Goal: Transaction & Acquisition: Obtain resource

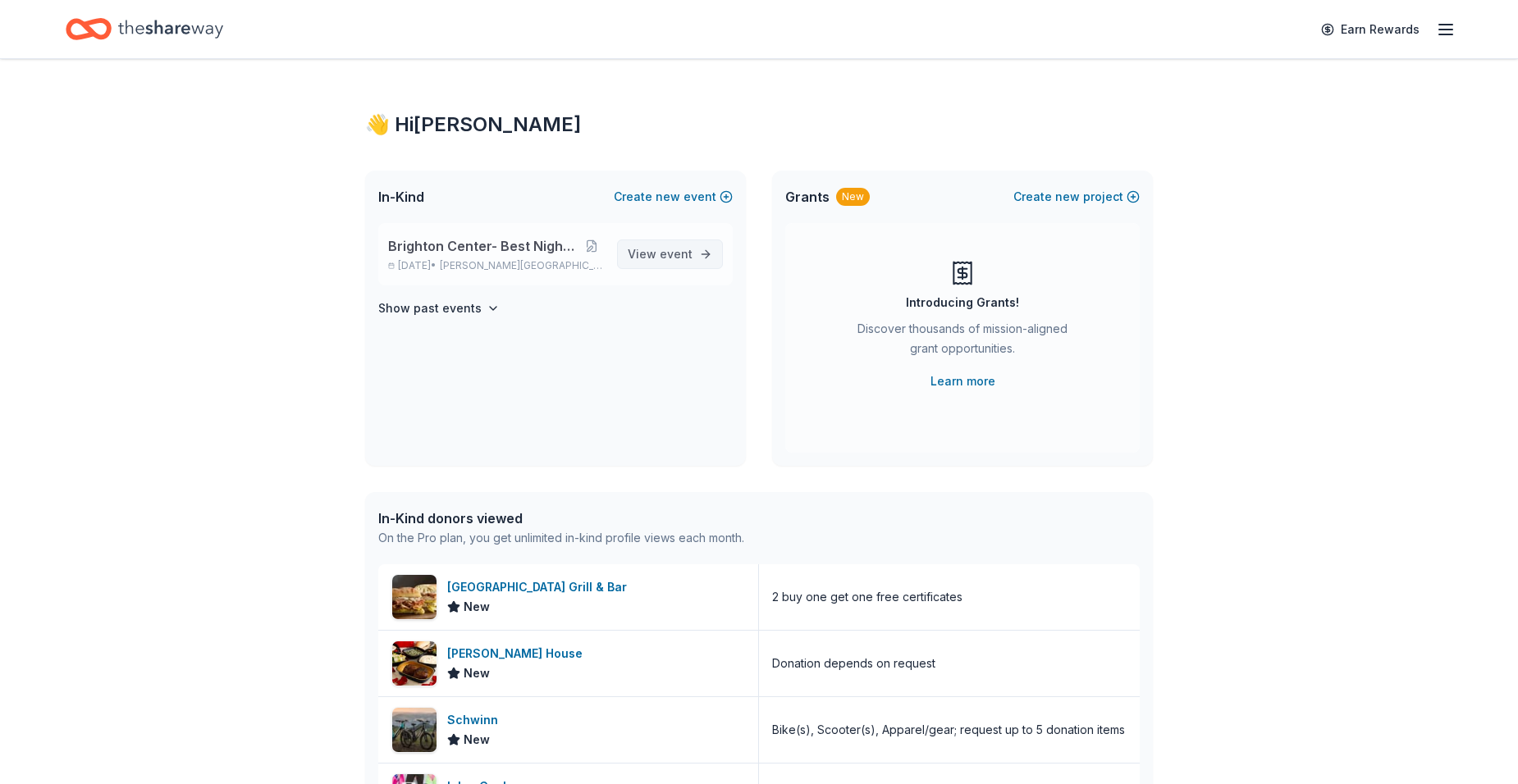
click at [656, 257] on span "View event" at bounding box center [660, 254] width 65 height 20
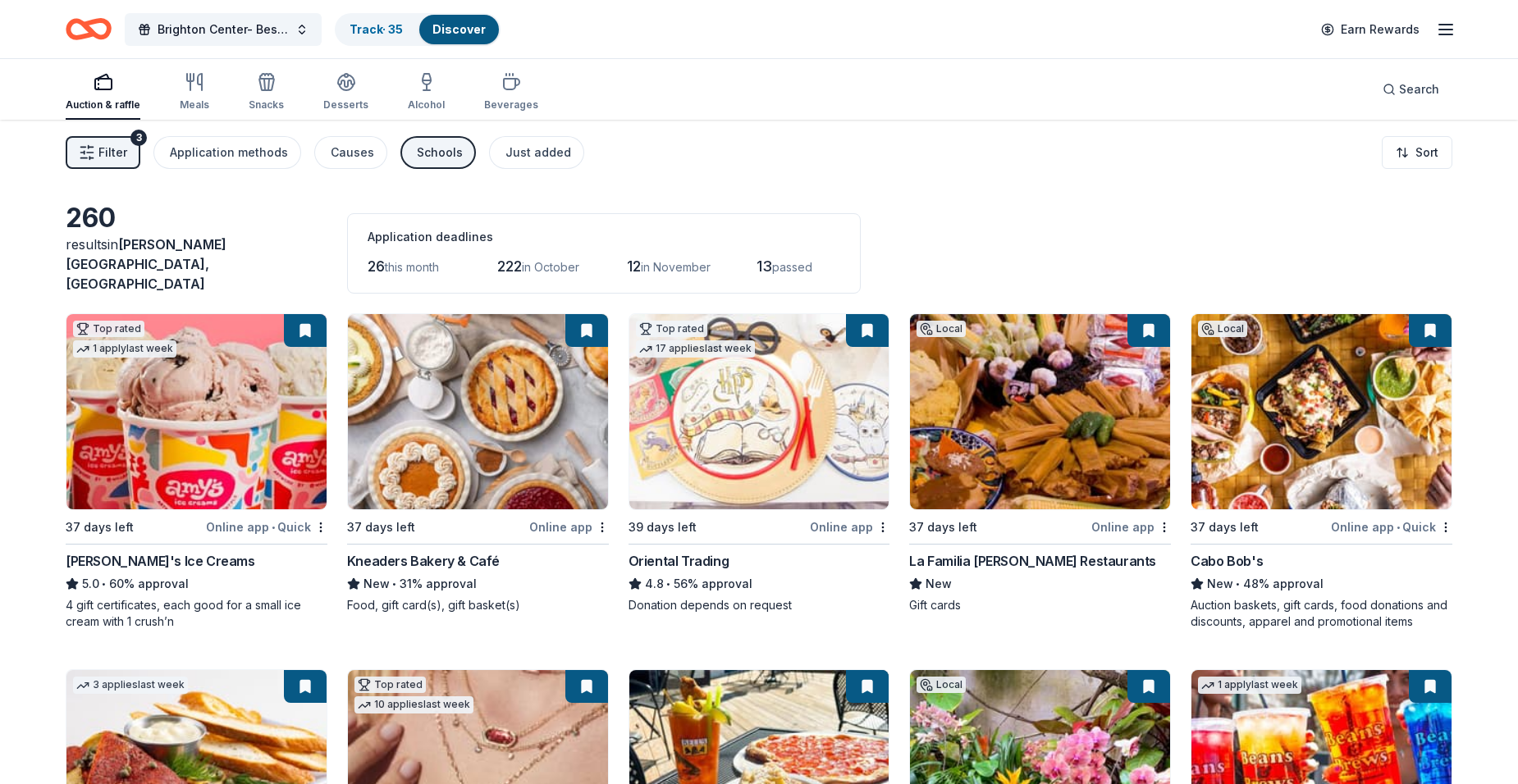
click at [432, 147] on div "Schools" at bounding box center [440, 152] width 46 height 20
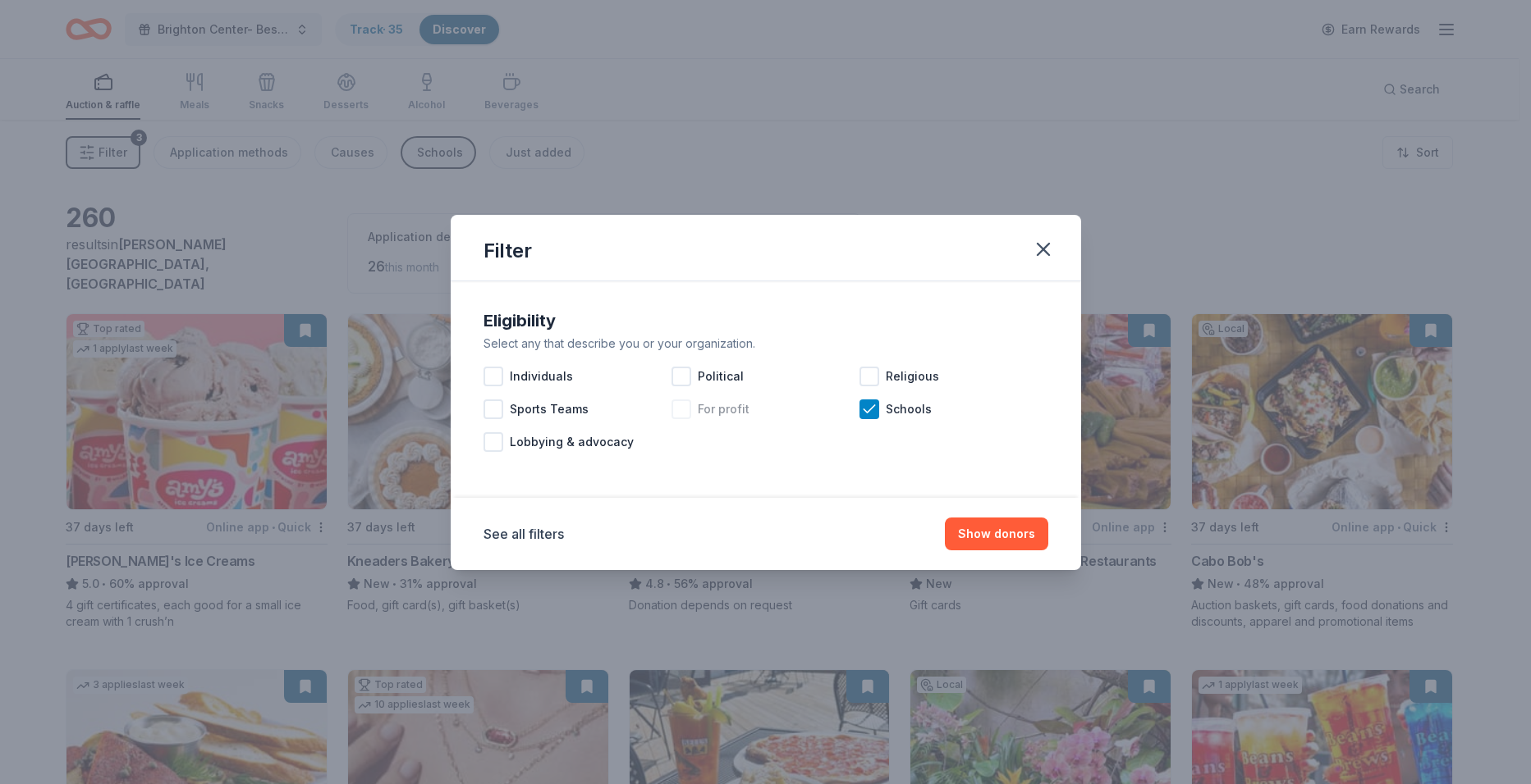
click at [859, 404] on div "For profit" at bounding box center [766, 409] width 188 height 33
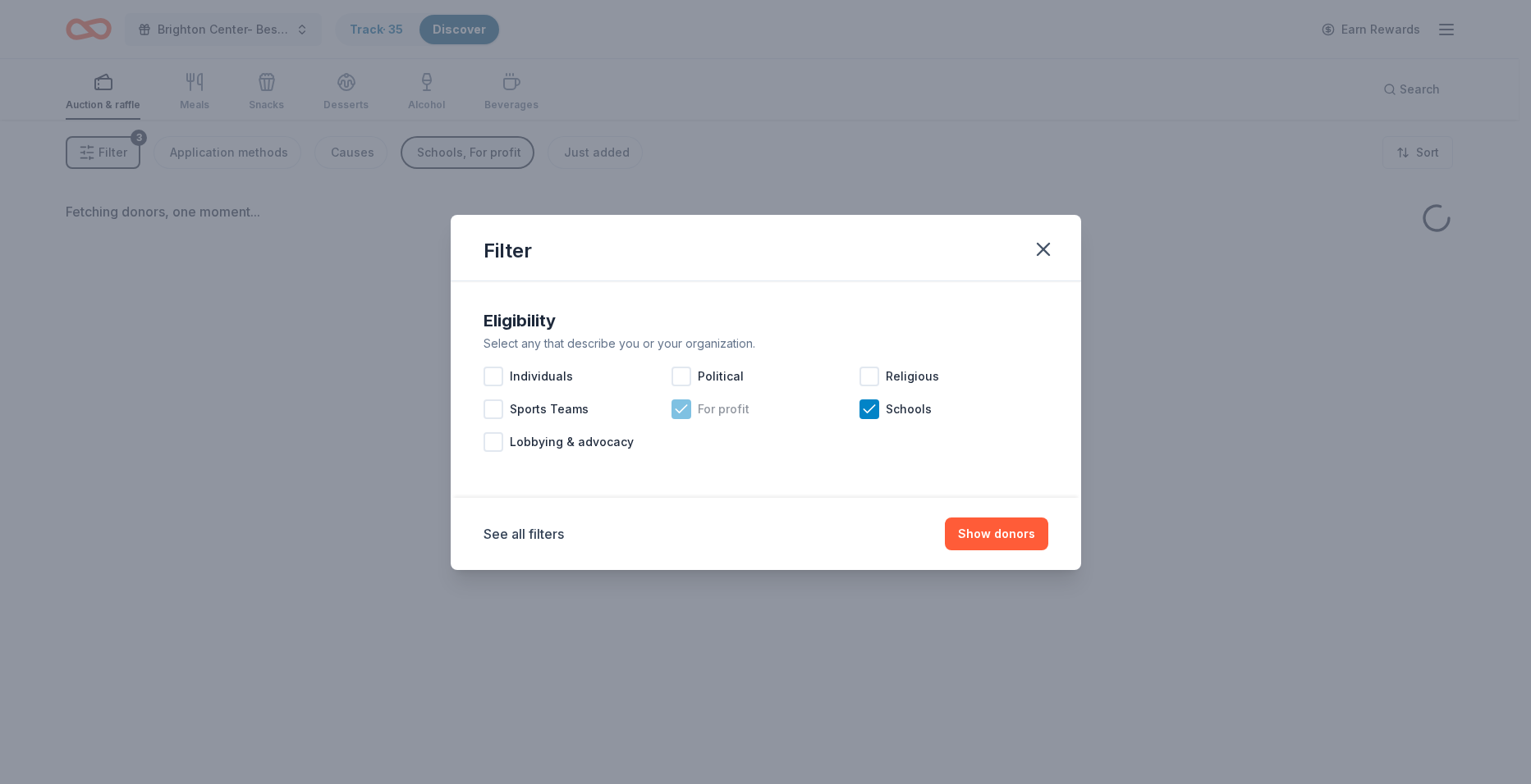
click at [683, 402] on icon at bounding box center [681, 409] width 16 height 16
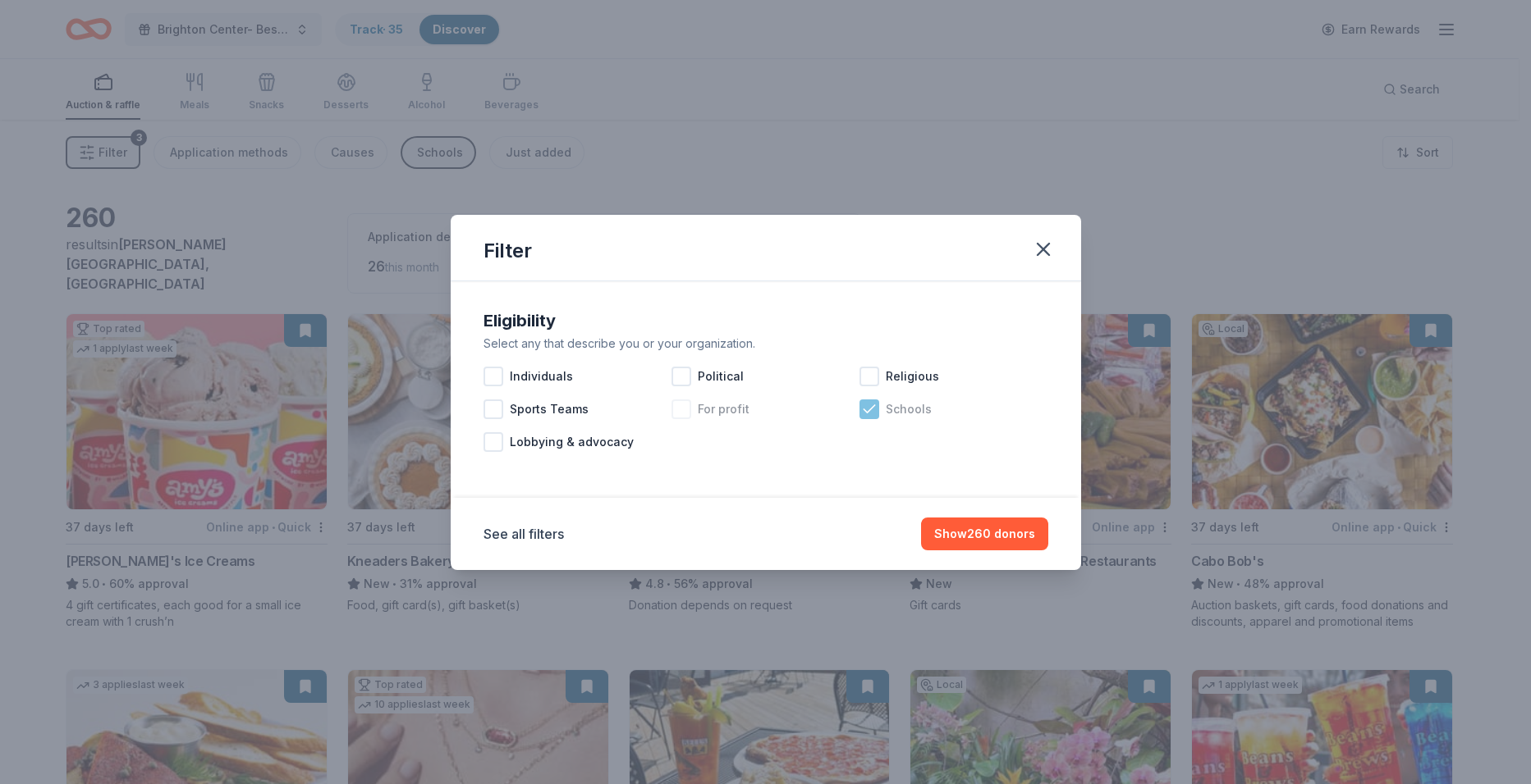
click at [869, 418] on div at bounding box center [869, 409] width 20 height 20
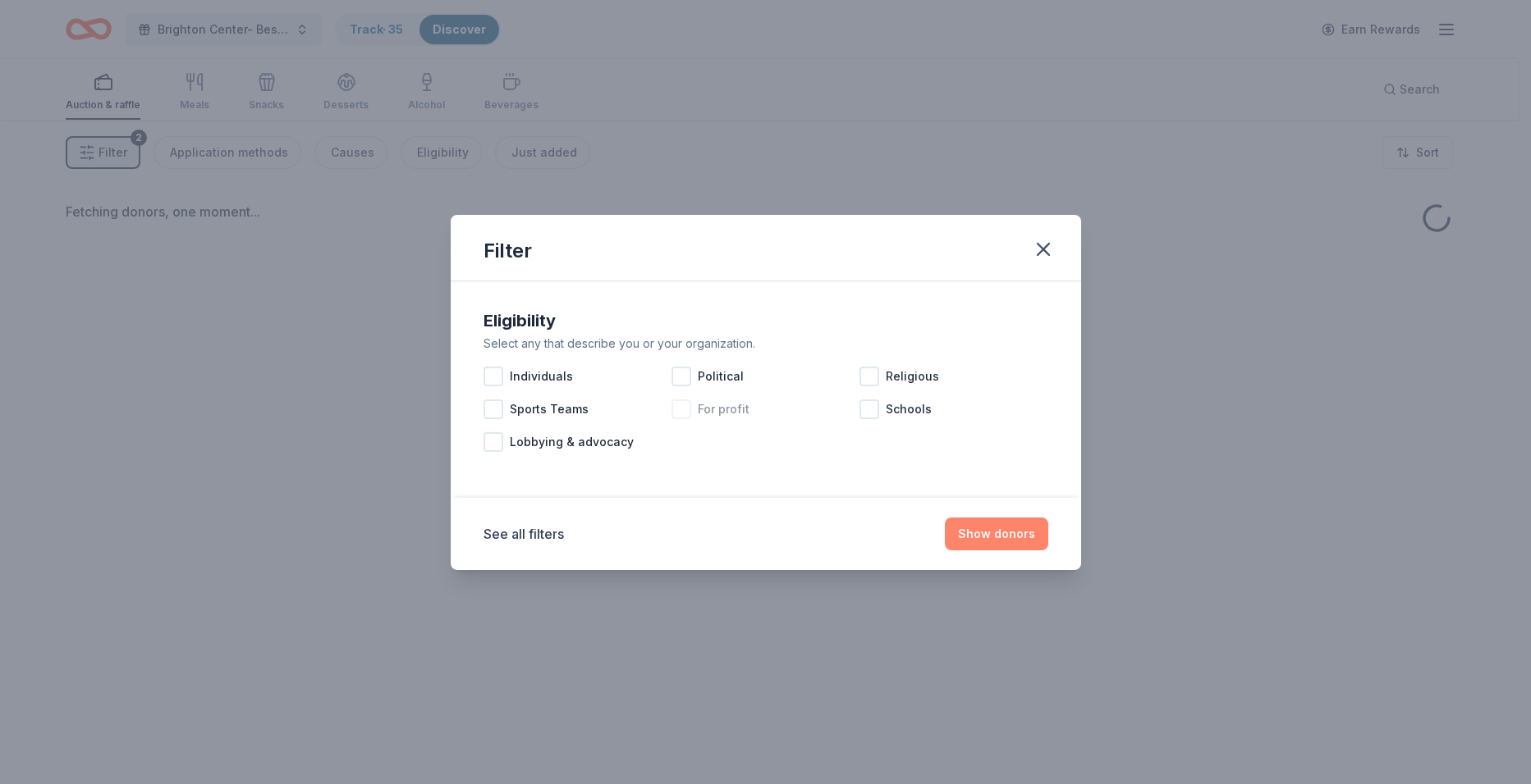
click at [967, 539] on button "Show donors" at bounding box center [995, 534] width 103 height 33
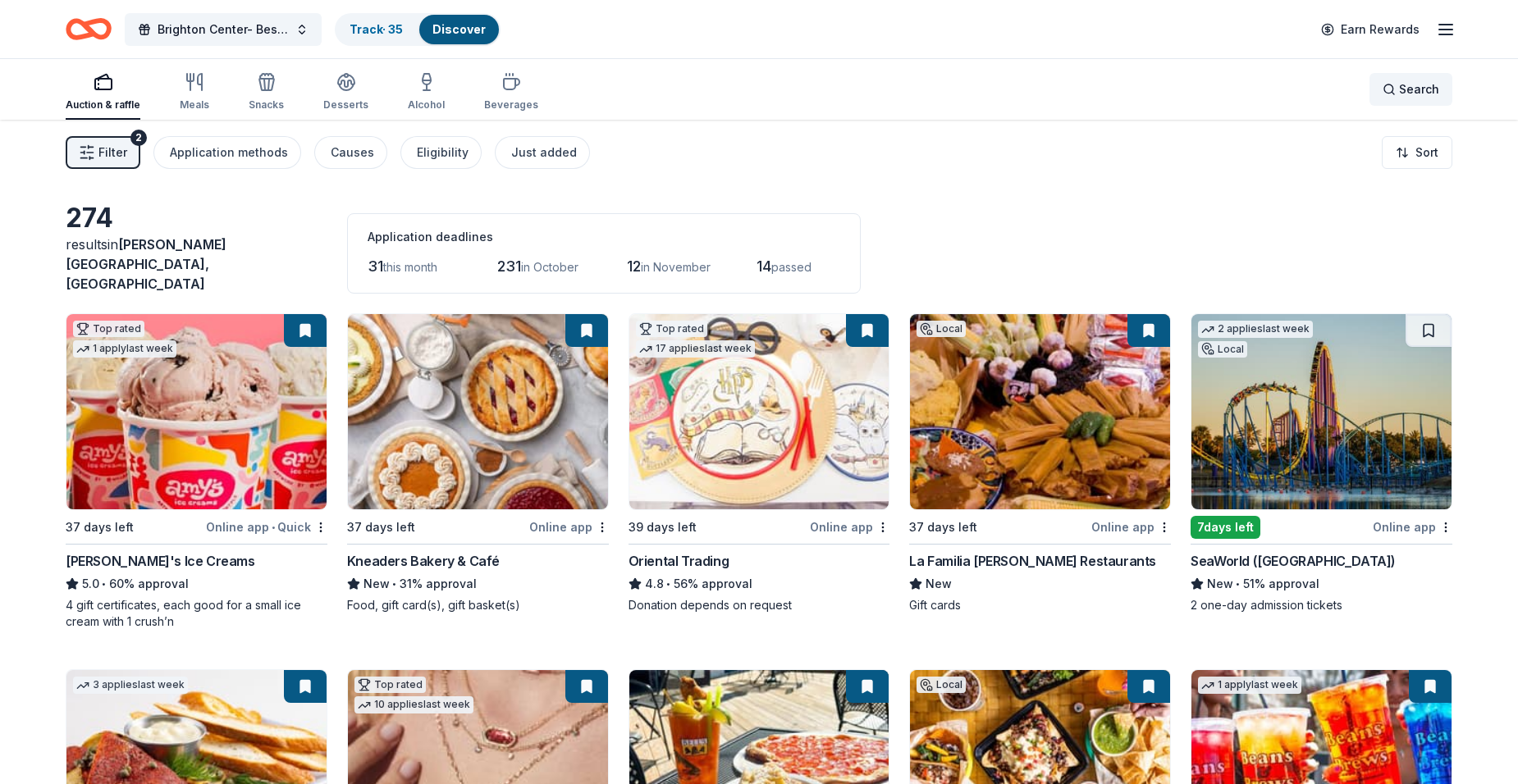
click at [1406, 87] on span "Search" at bounding box center [1418, 90] width 40 height 20
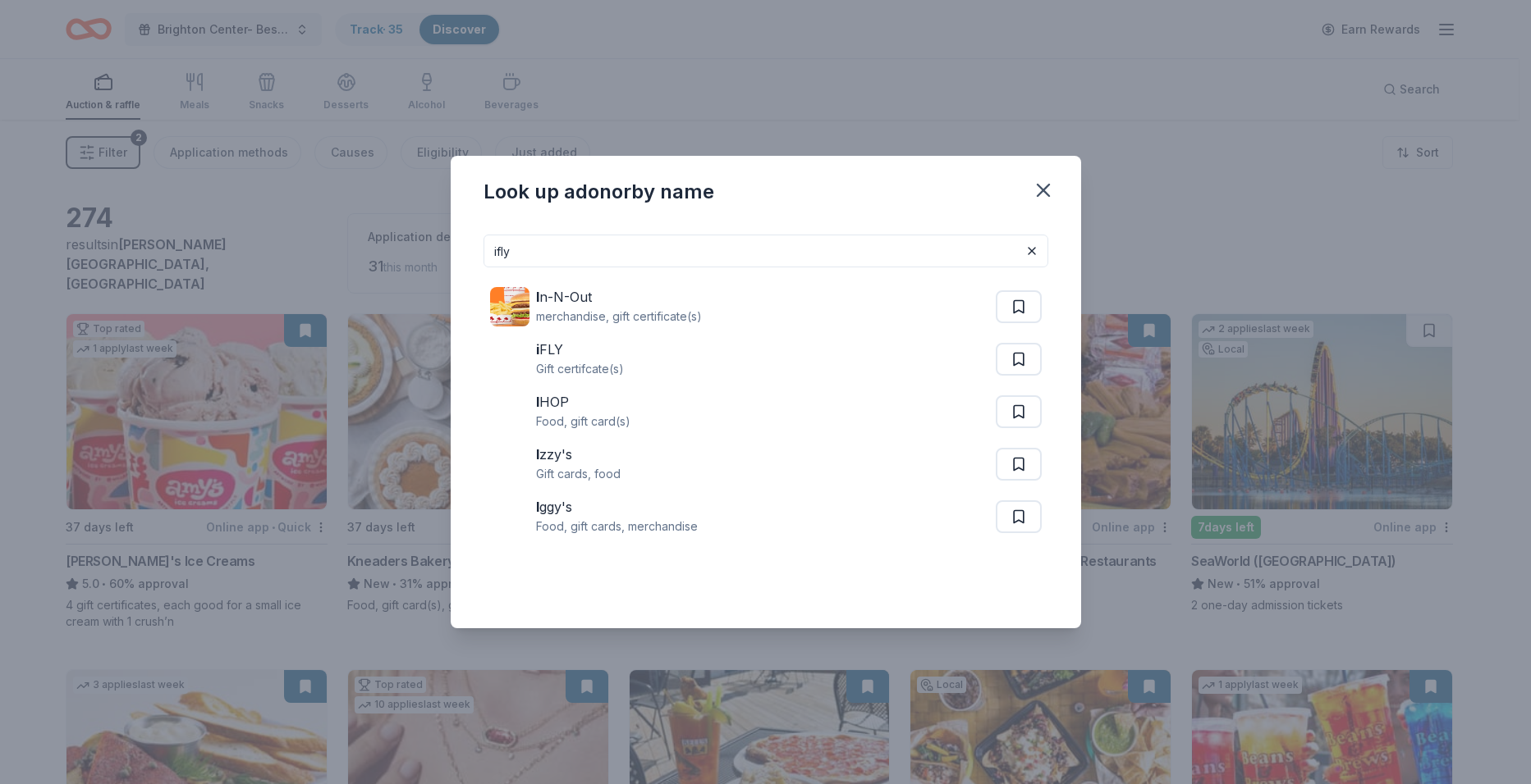
type input "ifly"
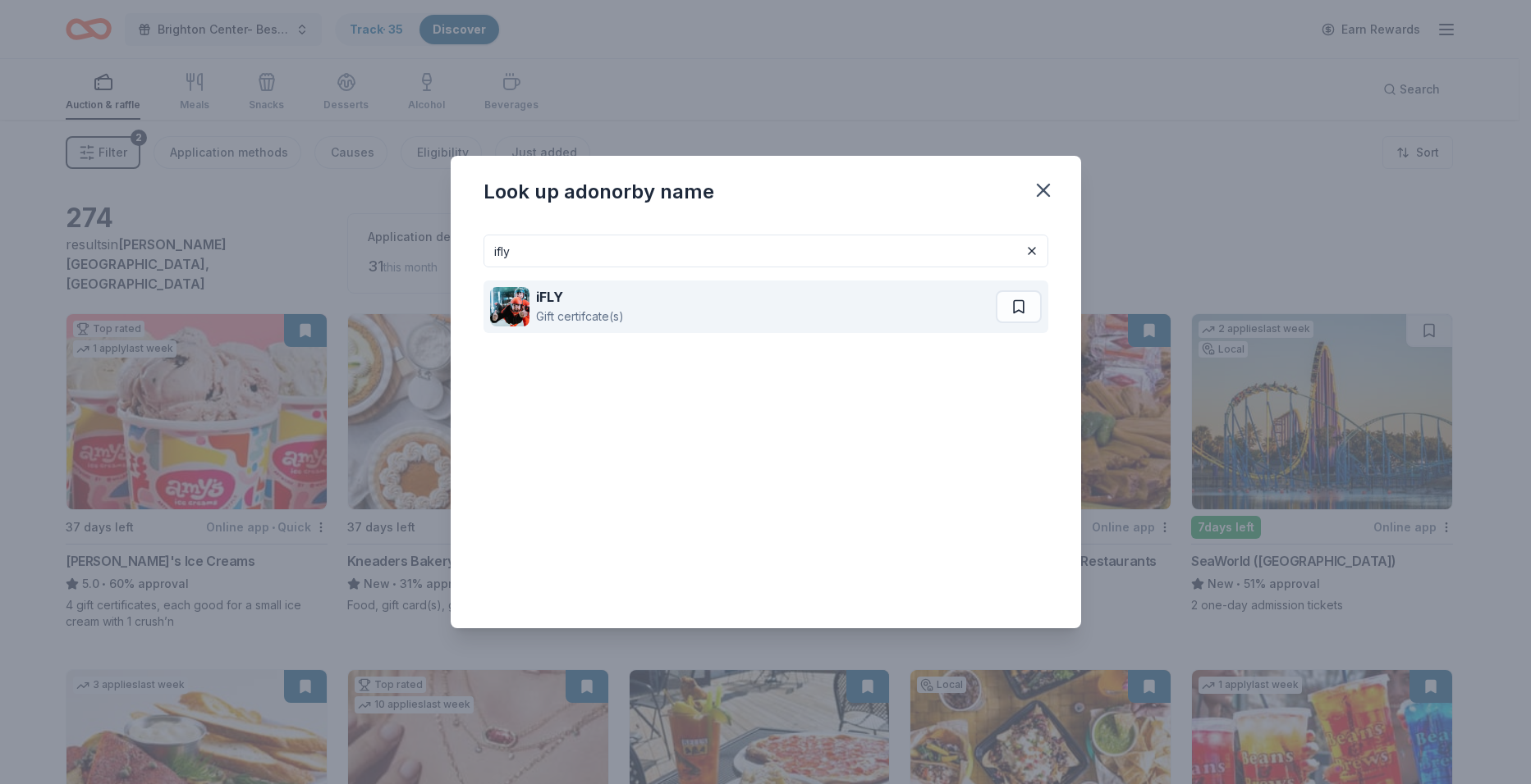
click at [510, 304] on img at bounding box center [510, 307] width 40 height 40
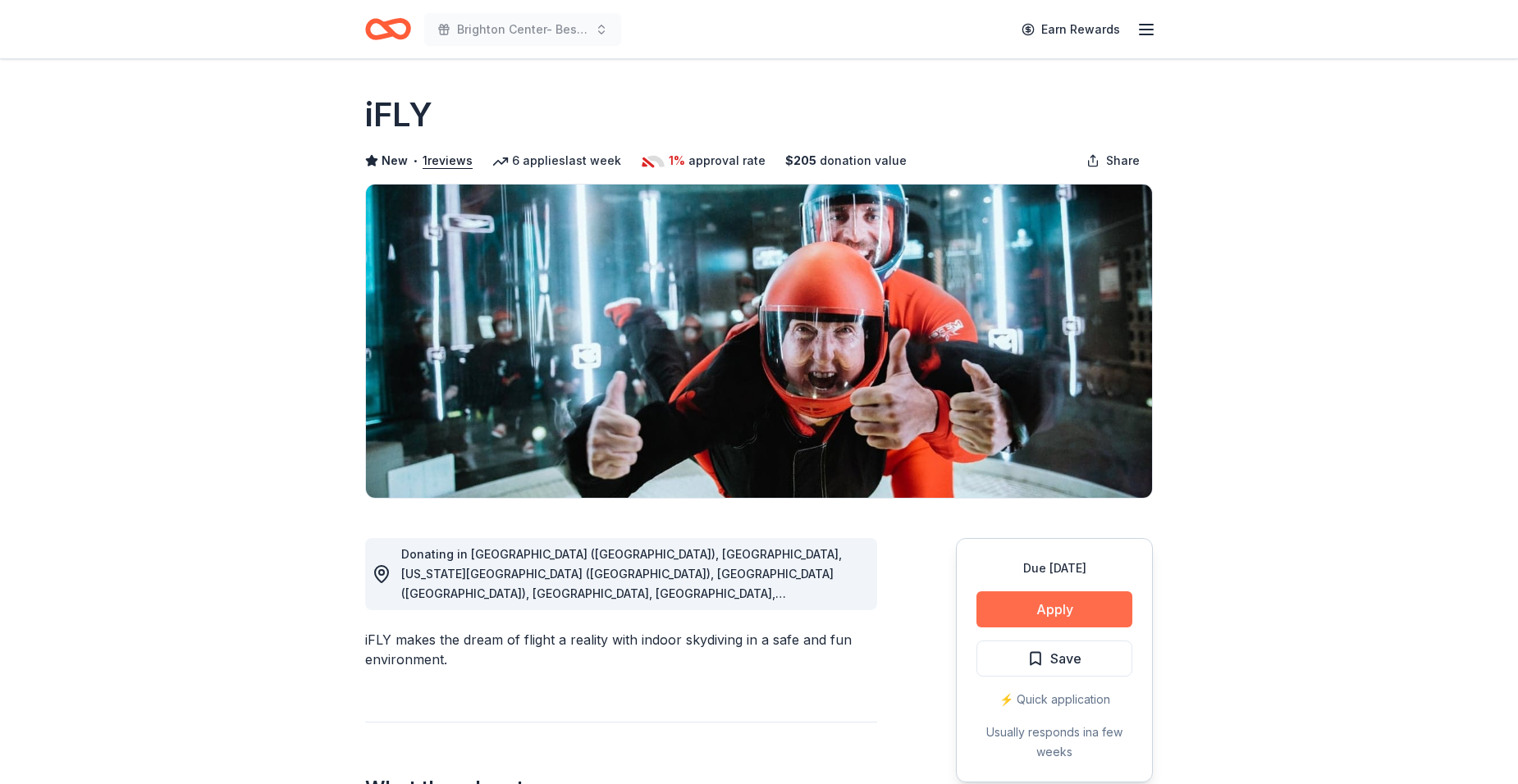
click at [1016, 595] on button "Apply" at bounding box center [1053, 609] width 156 height 36
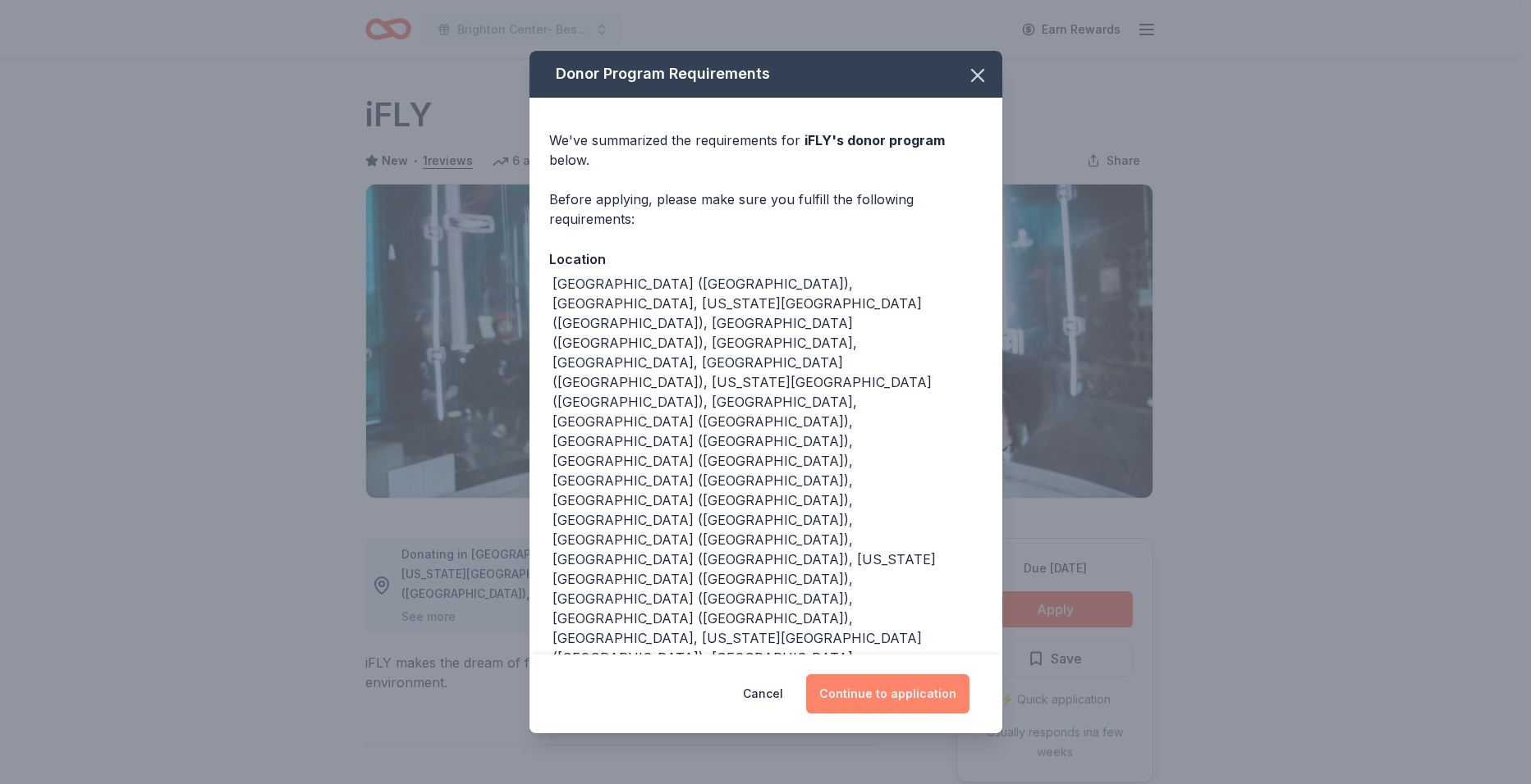
click at [904, 674] on button "Continue to application" at bounding box center [887, 694] width 163 height 40
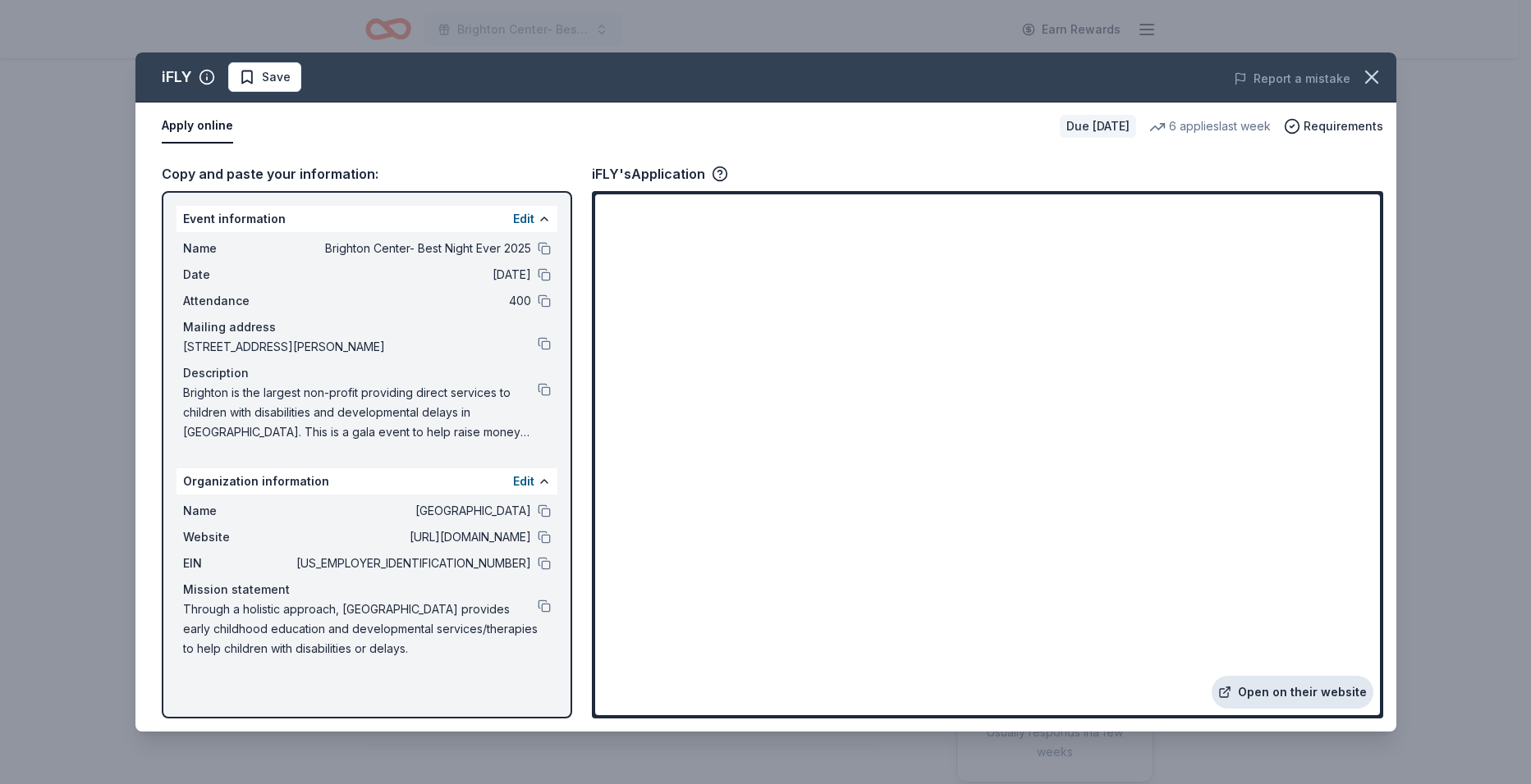
click at [1286, 694] on link "Open on their website" at bounding box center [1292, 693] width 162 height 33
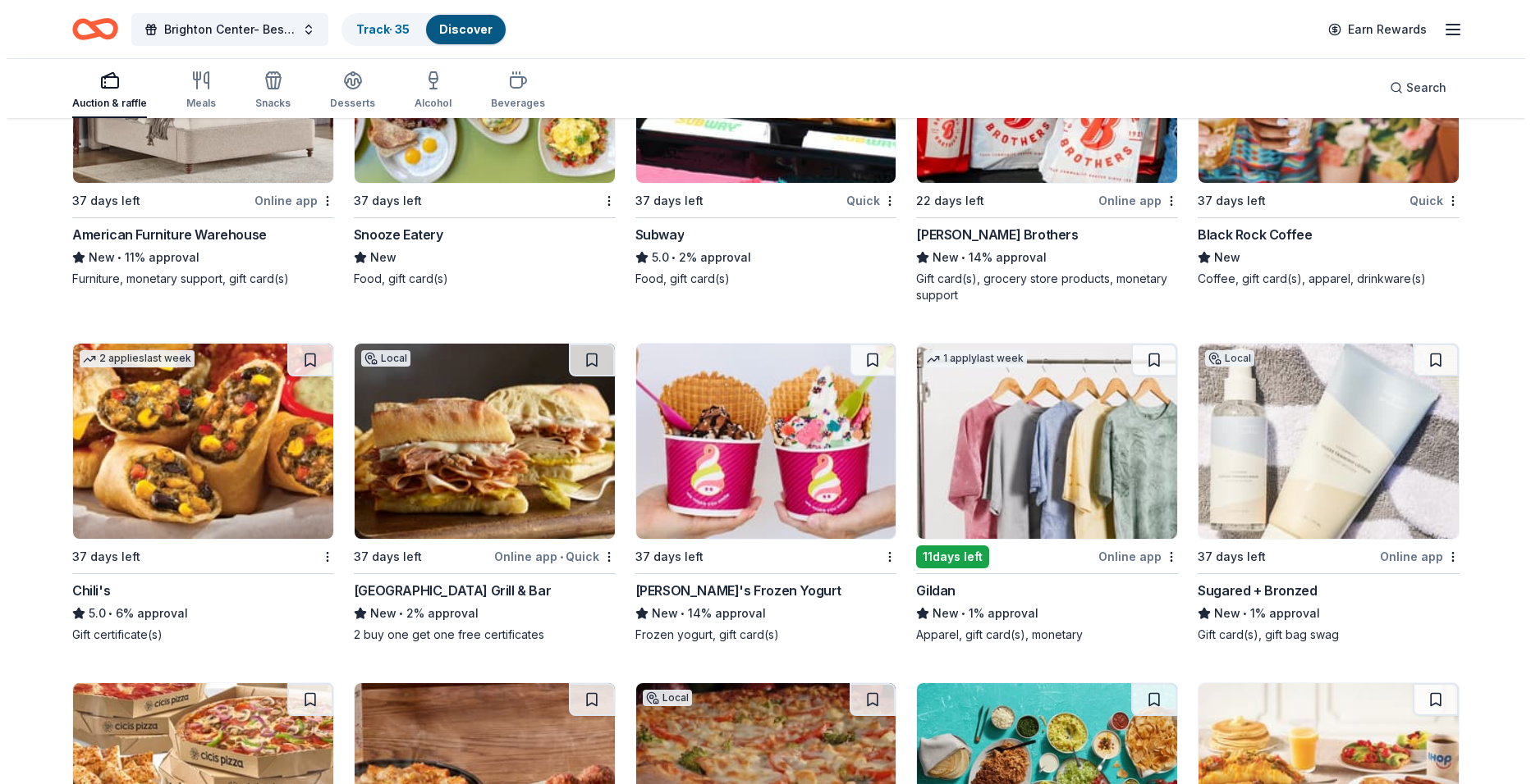
scroll to position [12233, 0]
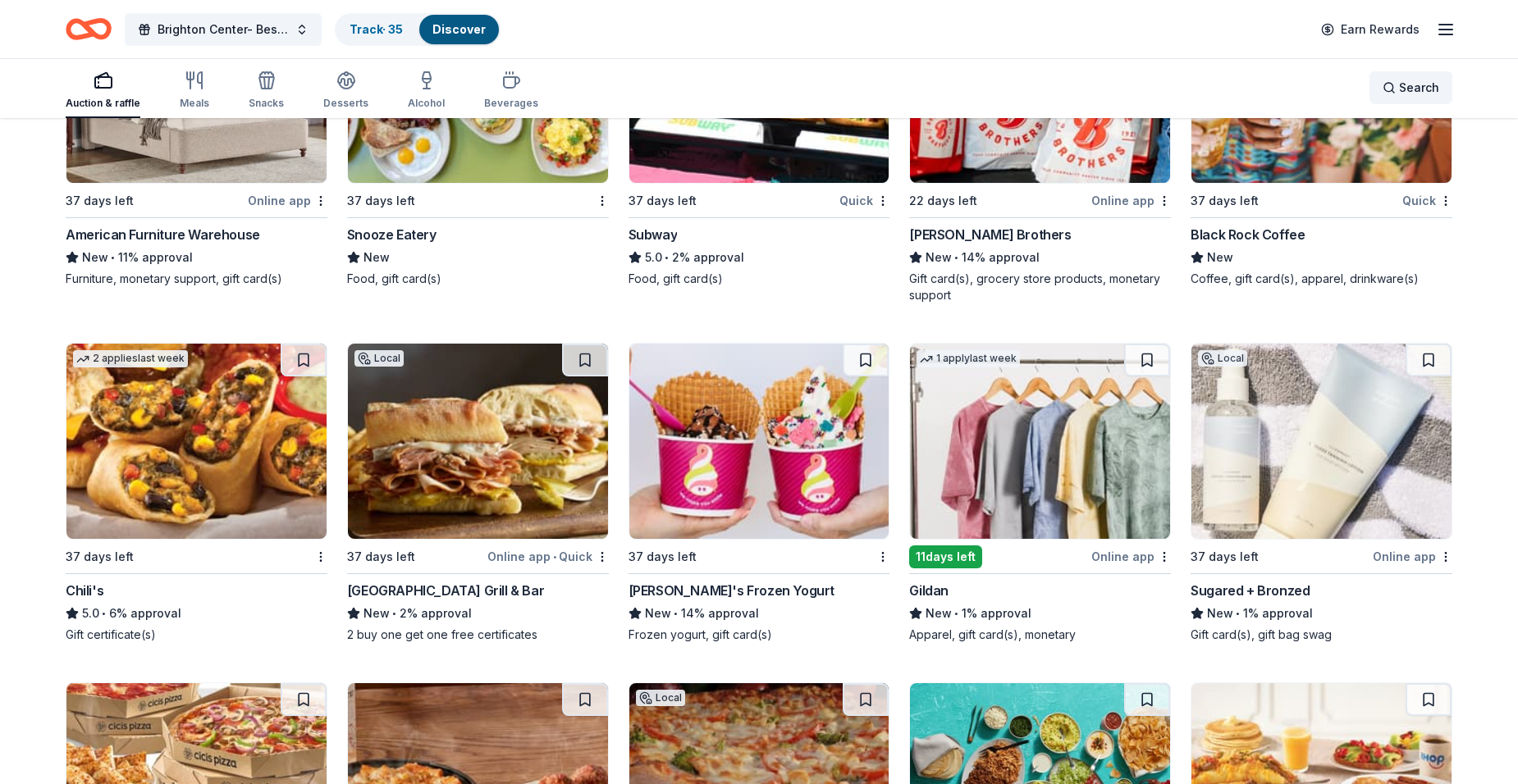
click at [1410, 91] on span "Search" at bounding box center [1418, 88] width 40 height 20
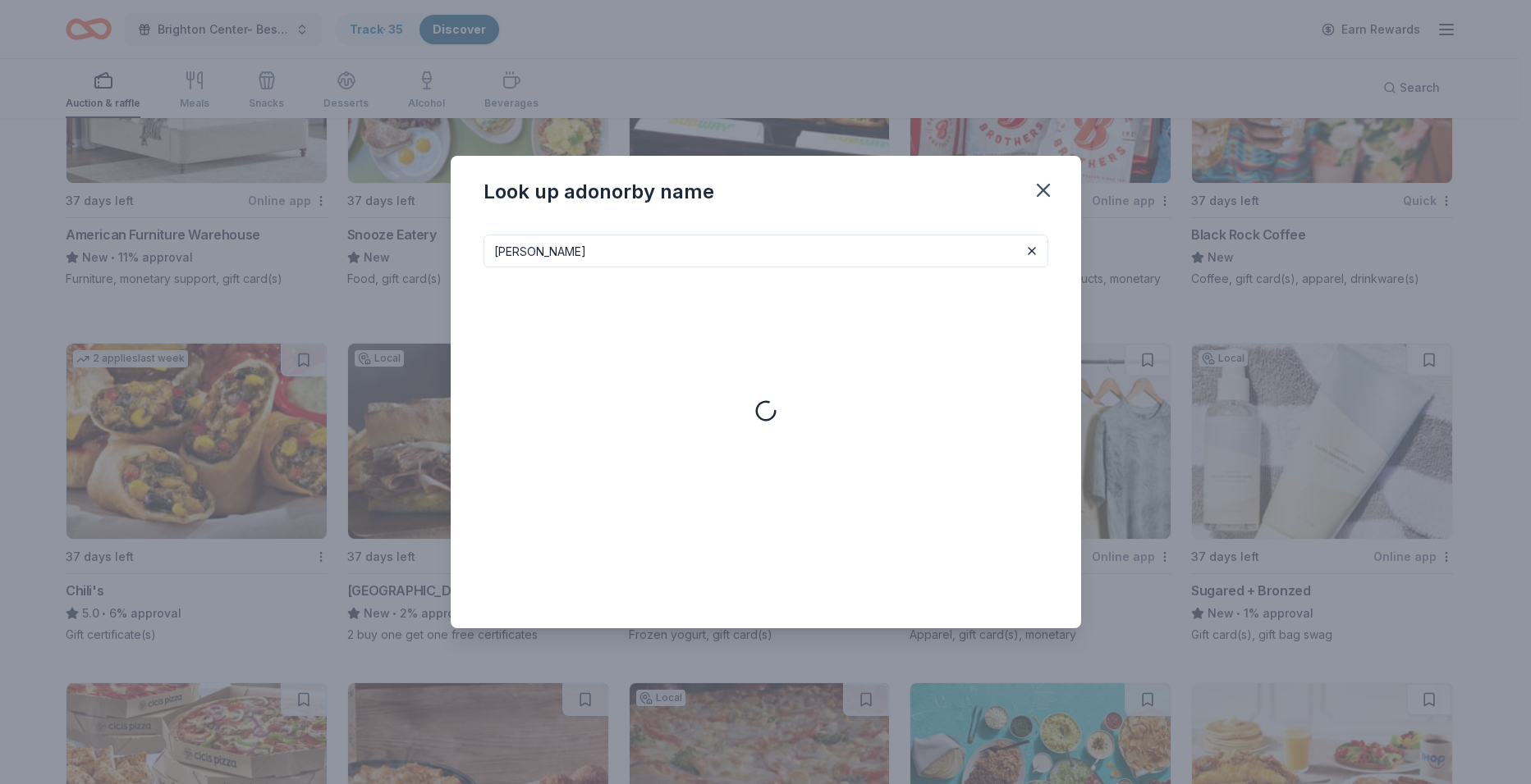
type input "james avery"
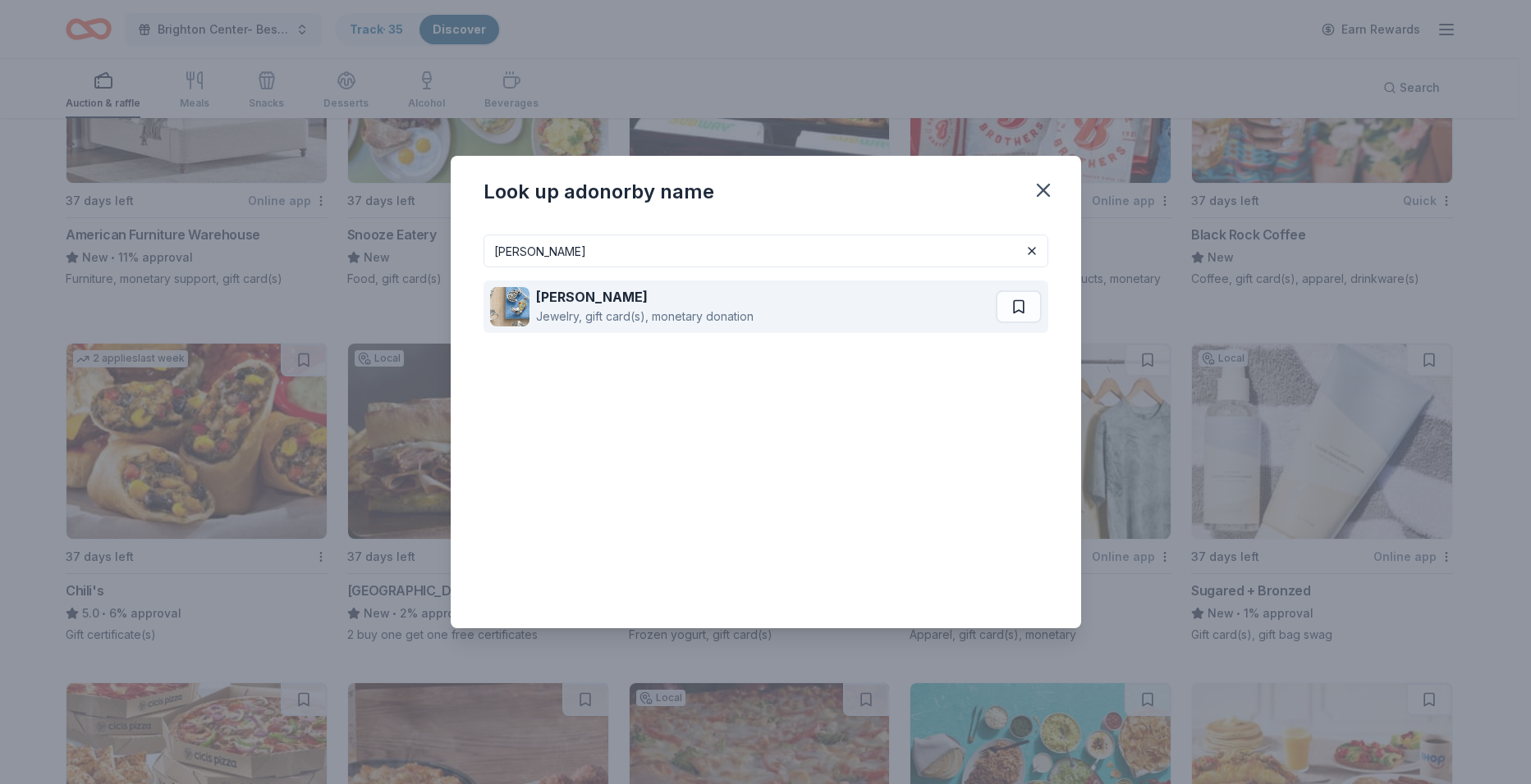
click at [542, 320] on div "Jewelry, gift card(s), monetary donation" at bounding box center [644, 316] width 218 height 20
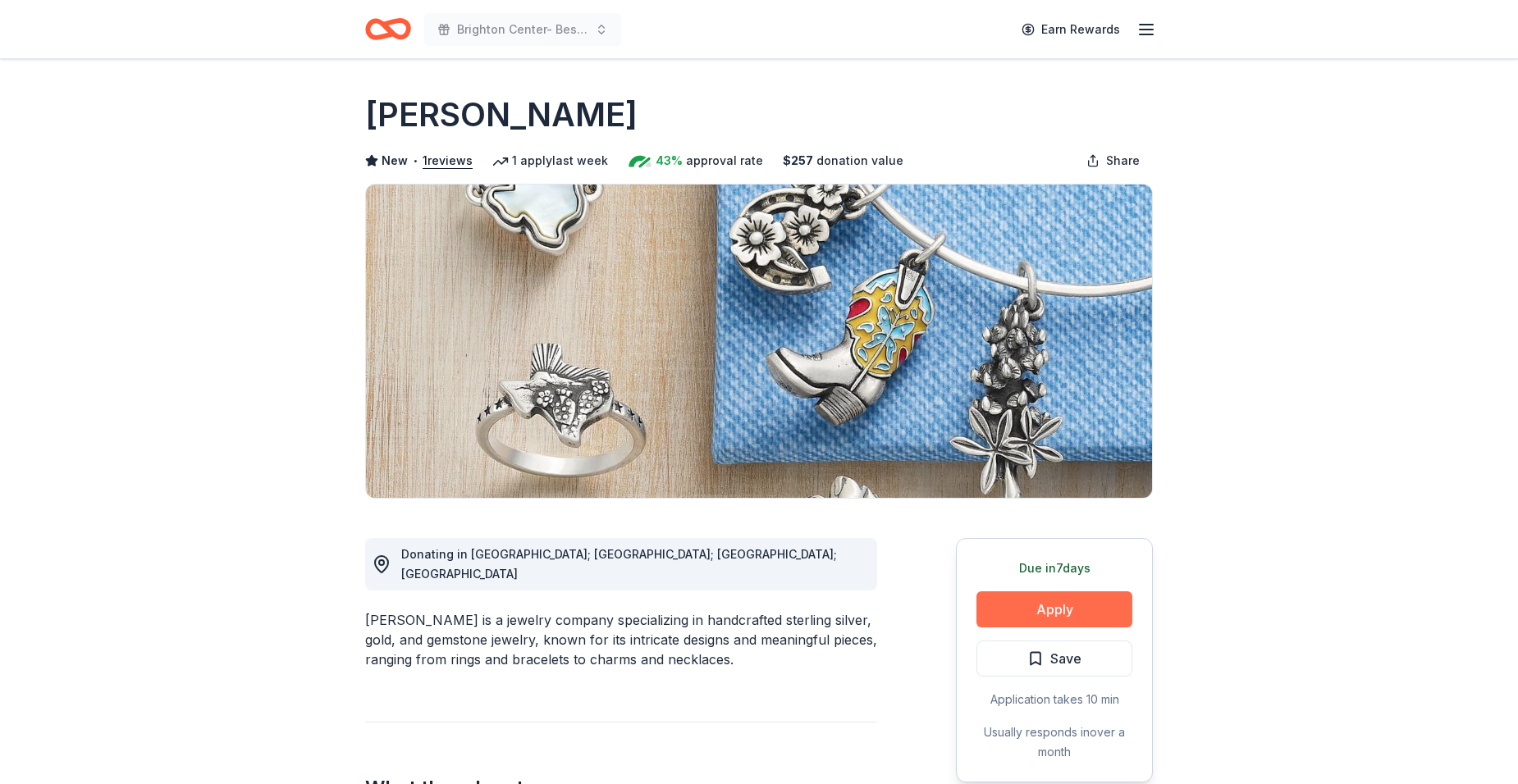
click at [1006, 606] on button "Apply" at bounding box center [1053, 609] width 156 height 36
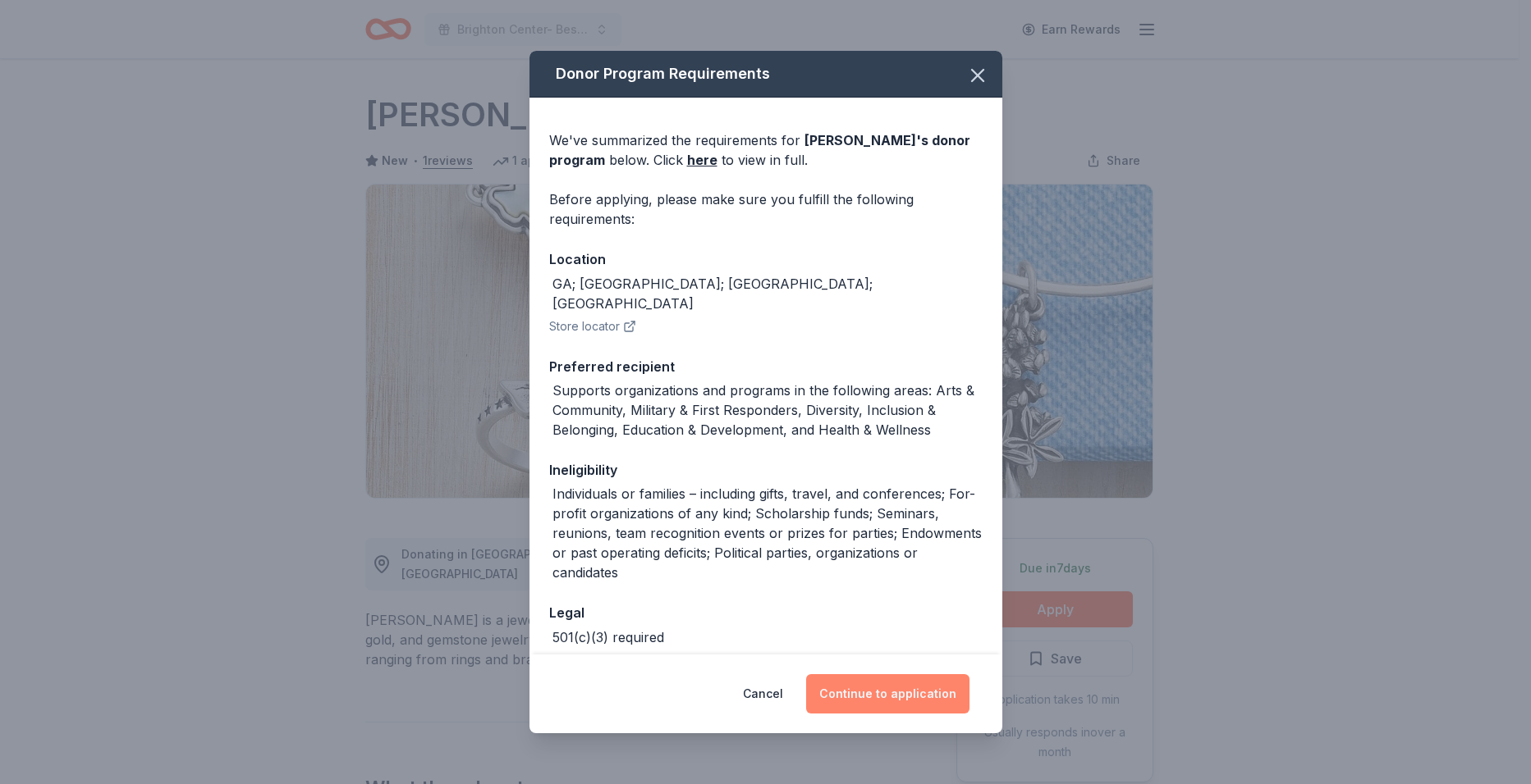
click at [859, 699] on button "Continue to application" at bounding box center [887, 694] width 163 height 40
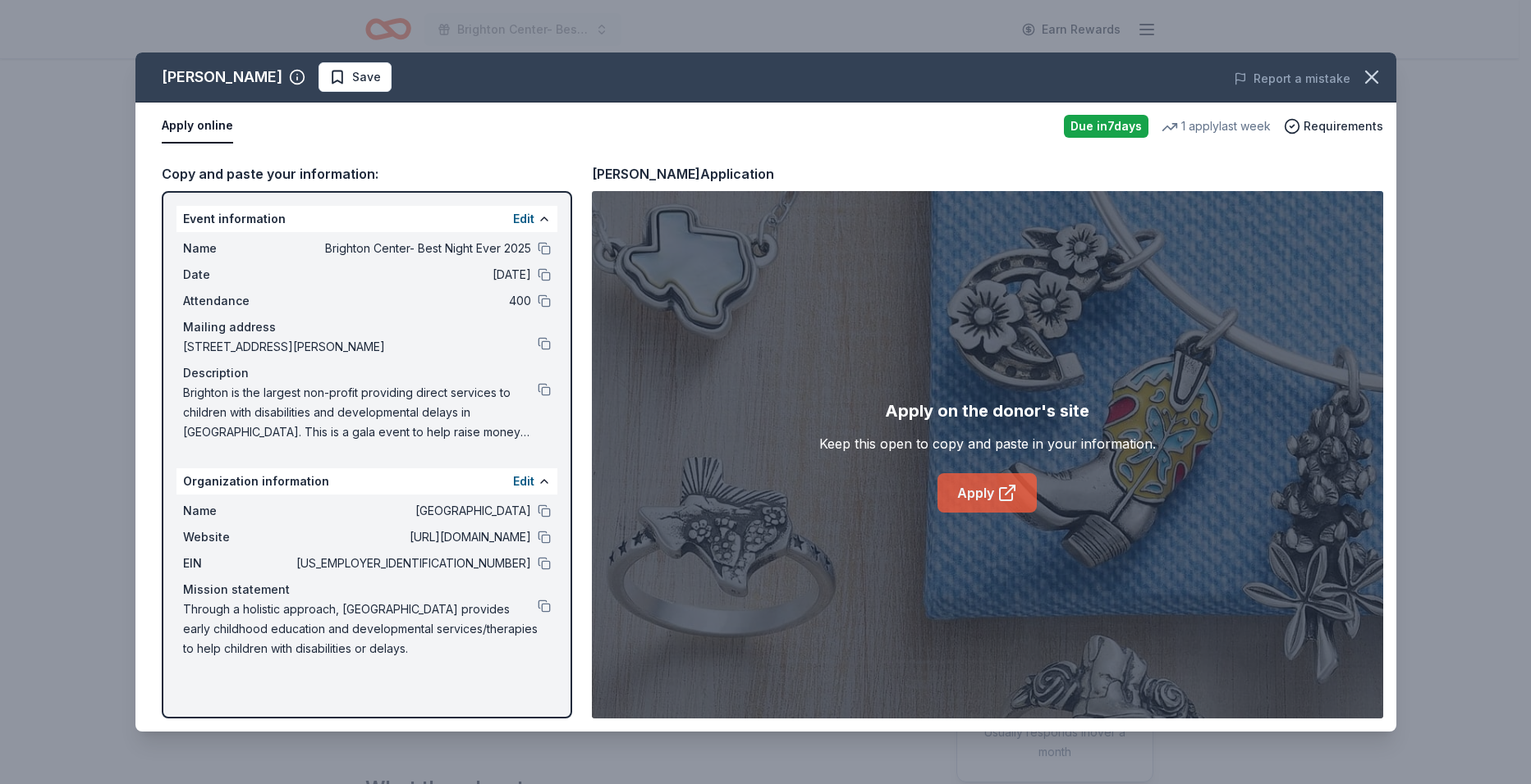
click at [962, 488] on link "Apply" at bounding box center [986, 493] width 100 height 40
